Goal: Navigation & Orientation: Find specific page/section

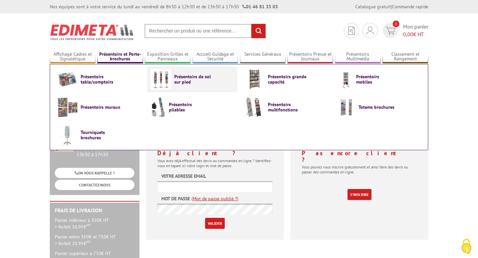
click at [187, 83] on span "Présentoirs de sol sur pied" at bounding box center [194, 79] width 40 height 11
